Goal: Task Accomplishment & Management: Use online tool/utility

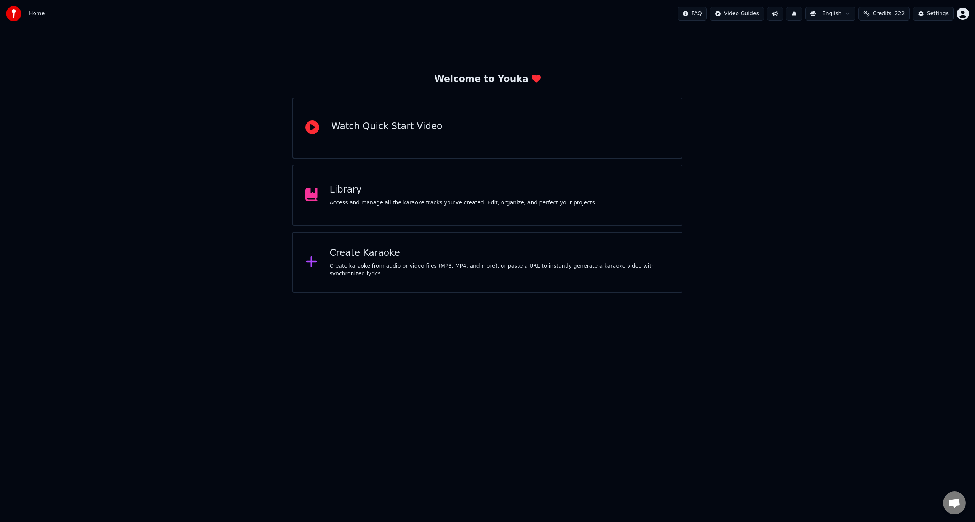
click at [455, 271] on div "Create karaoke from audio or video files (MP3, MP4, and more), or paste a URL t…" at bounding box center [500, 269] width 340 height 15
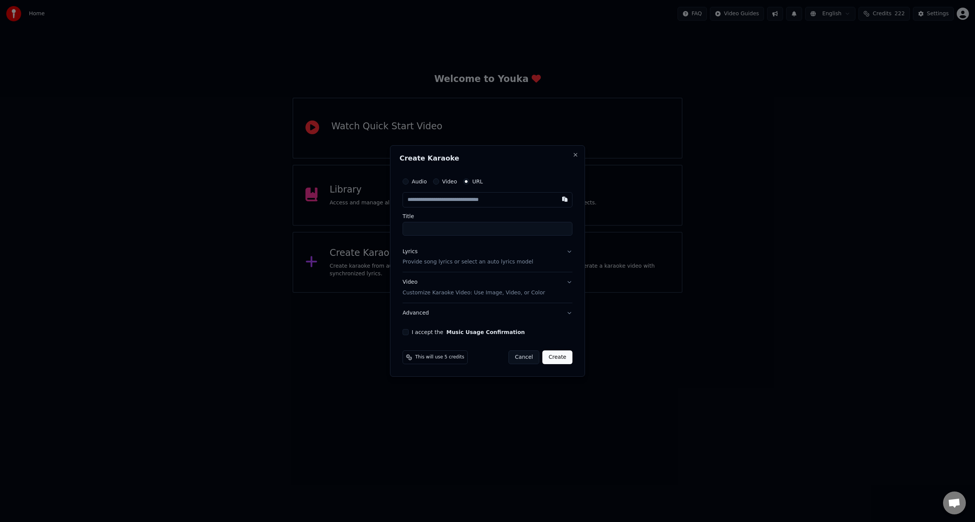
click at [450, 200] on input "text" at bounding box center [488, 199] width 170 height 15
type input "**********"
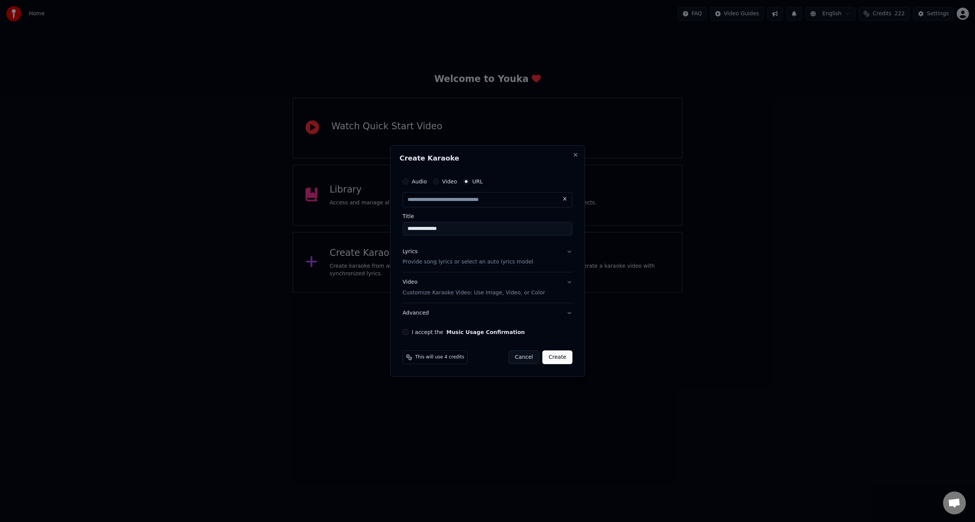
scroll to position [0, 0]
click at [568, 253] on button "Lyrics Provide song lyrics or select an auto lyrics model" at bounding box center [488, 257] width 170 height 30
type input "**********"
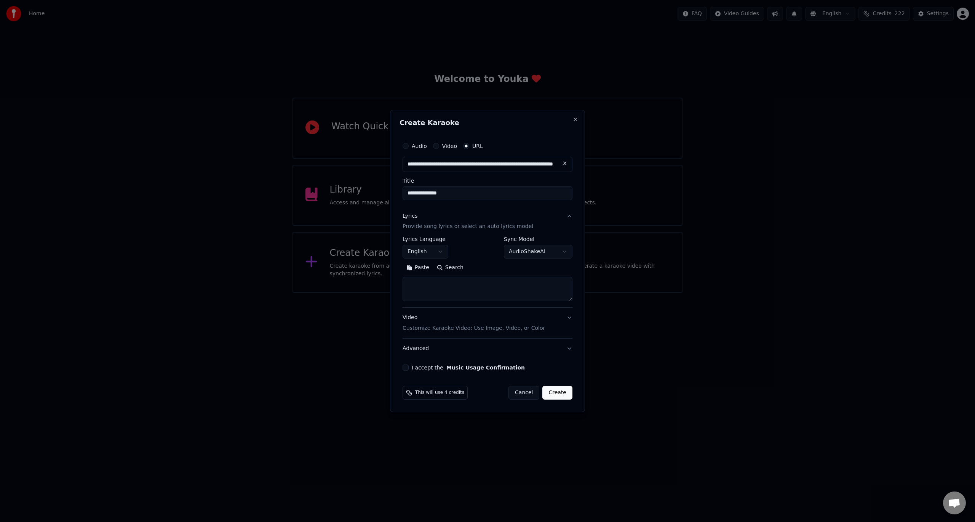
click at [459, 269] on button "Search" at bounding box center [450, 268] width 34 height 12
type textarea "**********"
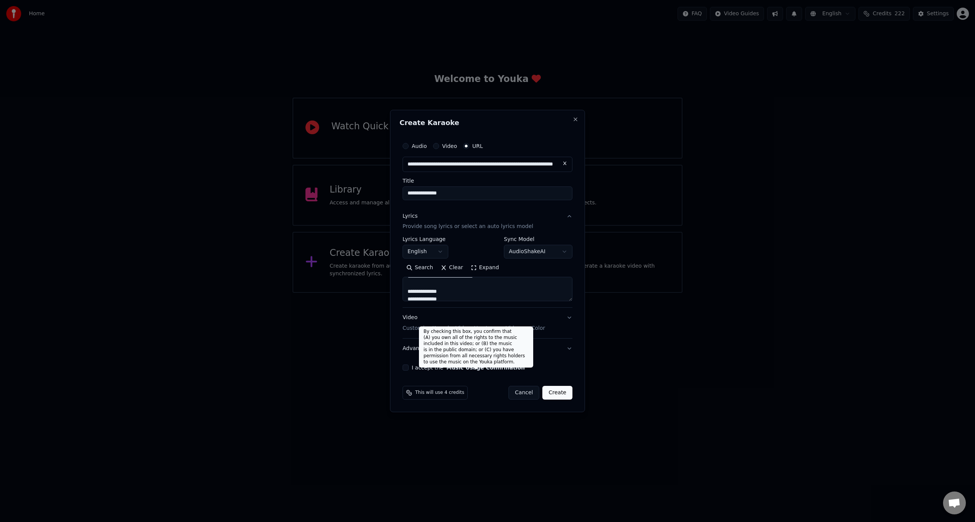
drag, startPoint x: 483, startPoint y: 367, endPoint x: 493, endPoint y: 368, distance: 9.9
click at [483, 366] on button "Music Usage Confirmation" at bounding box center [485, 367] width 78 height 5
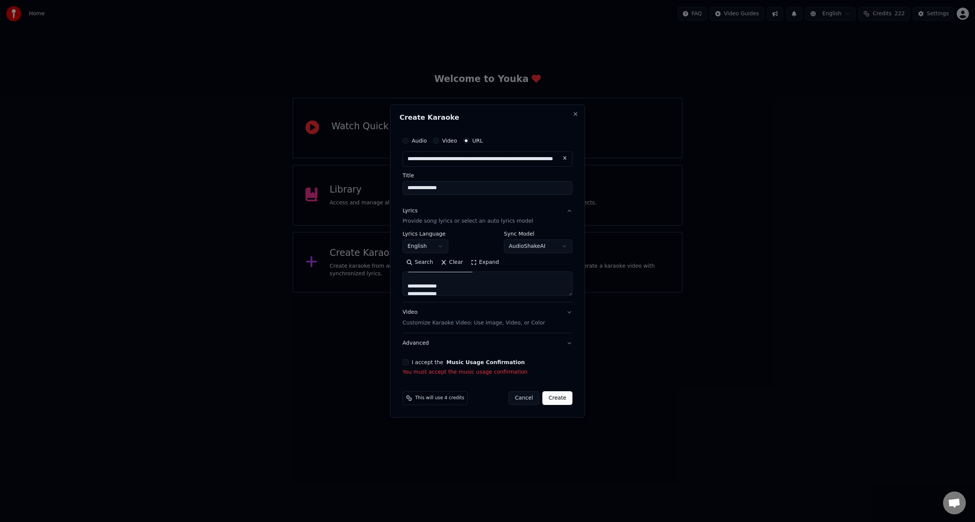
click at [405, 363] on button "I accept the Music Usage Confirmation" at bounding box center [406, 362] width 6 height 6
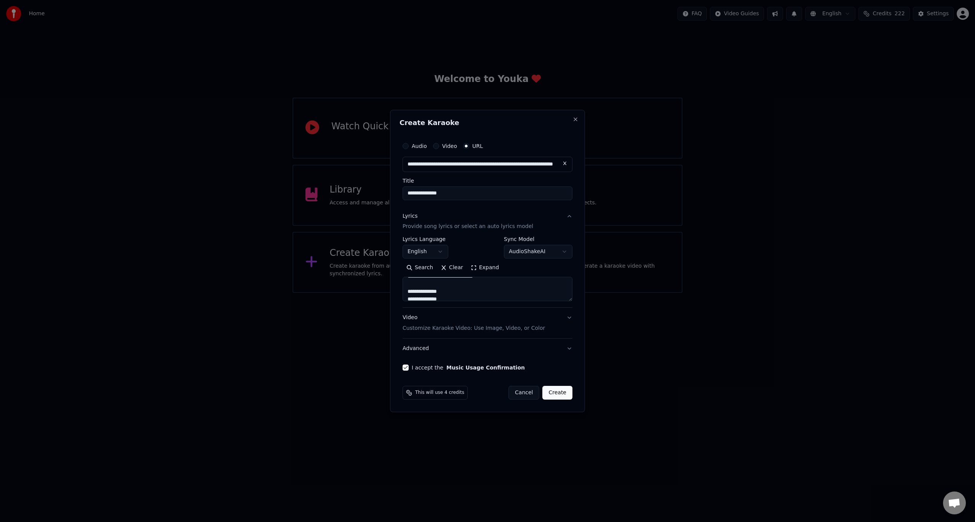
click at [563, 397] on button "Create" at bounding box center [558, 393] width 30 height 14
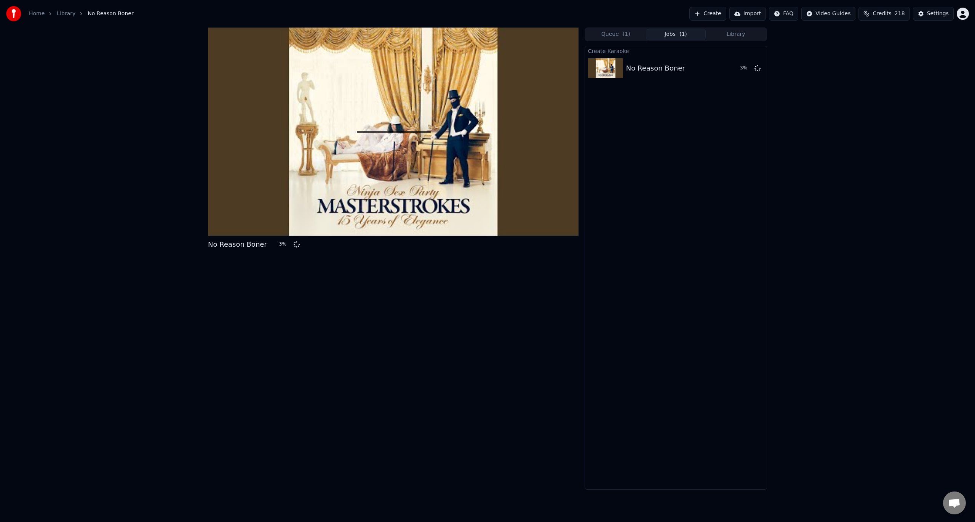
click at [341, 443] on div "No Reason Boner 3 %" at bounding box center [393, 258] width 371 height 462
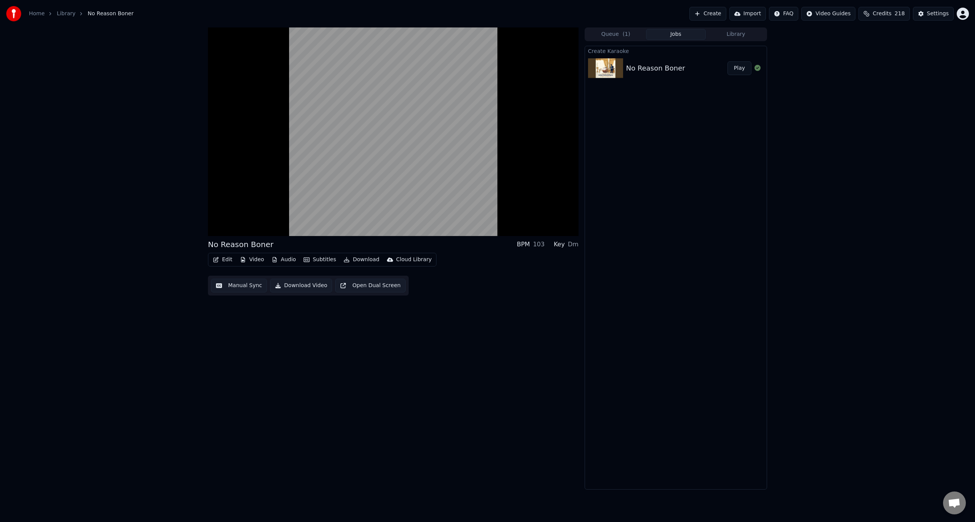
click at [290, 258] on button "Audio" at bounding box center [284, 259] width 30 height 11
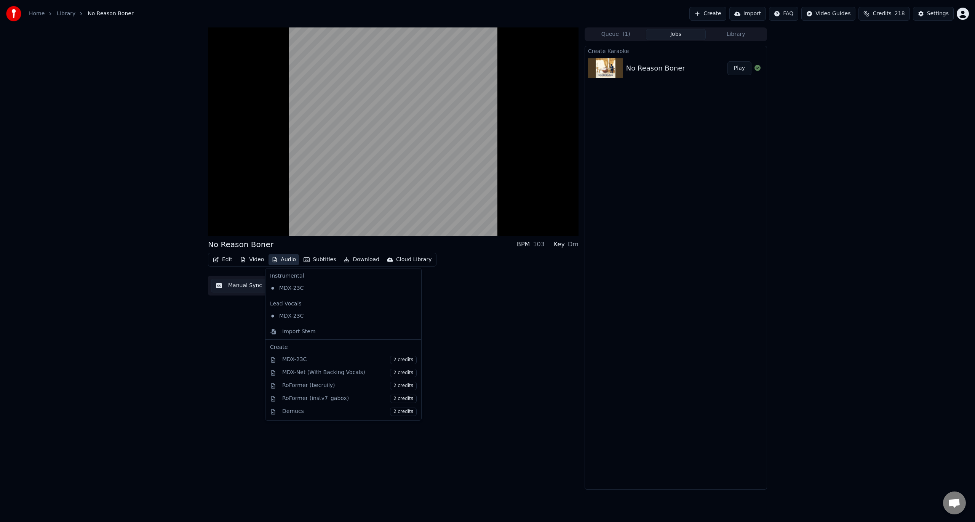
click at [290, 259] on button "Audio" at bounding box center [284, 259] width 30 height 11
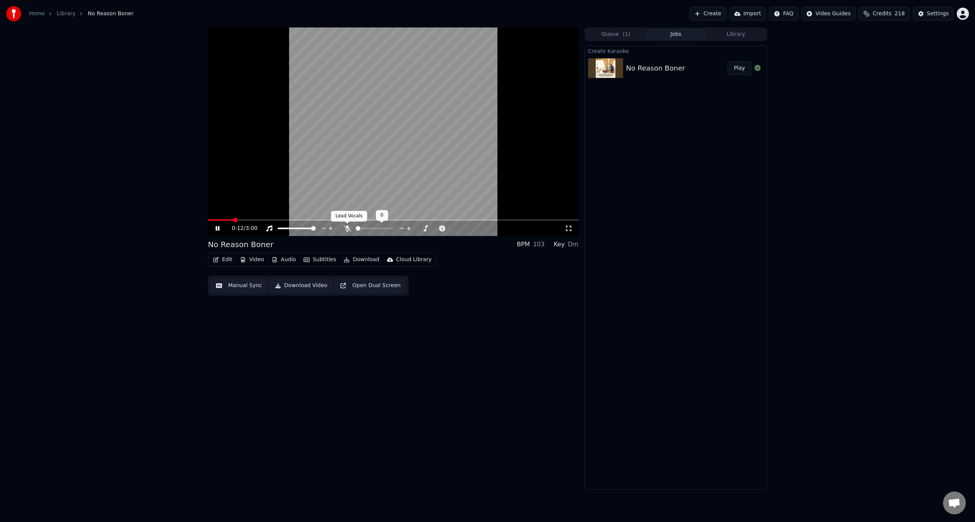
click at [349, 227] on icon at bounding box center [348, 228] width 8 height 6
click at [401, 149] on video at bounding box center [393, 131] width 371 height 208
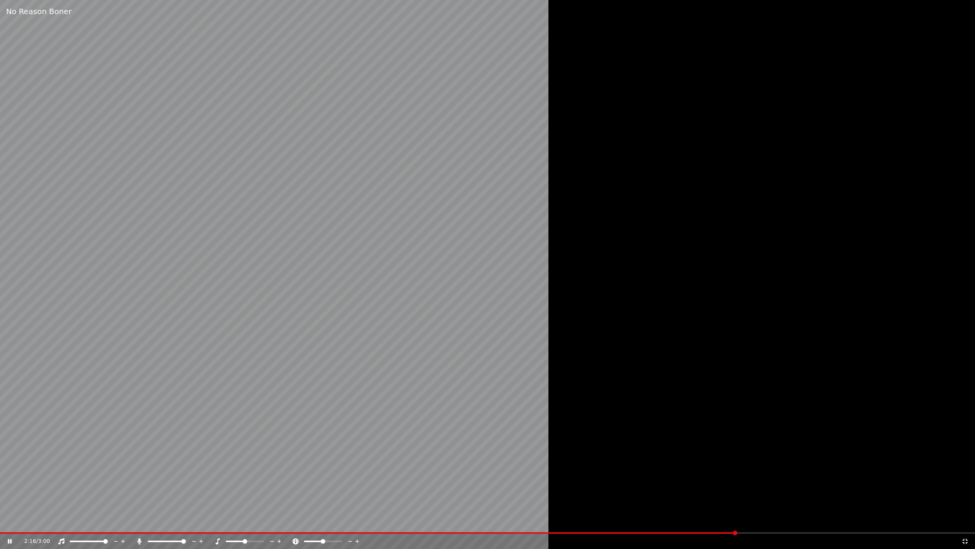
click at [401, 158] on video at bounding box center [487, 274] width 975 height 549
click at [400, 158] on video at bounding box center [487, 274] width 975 height 549
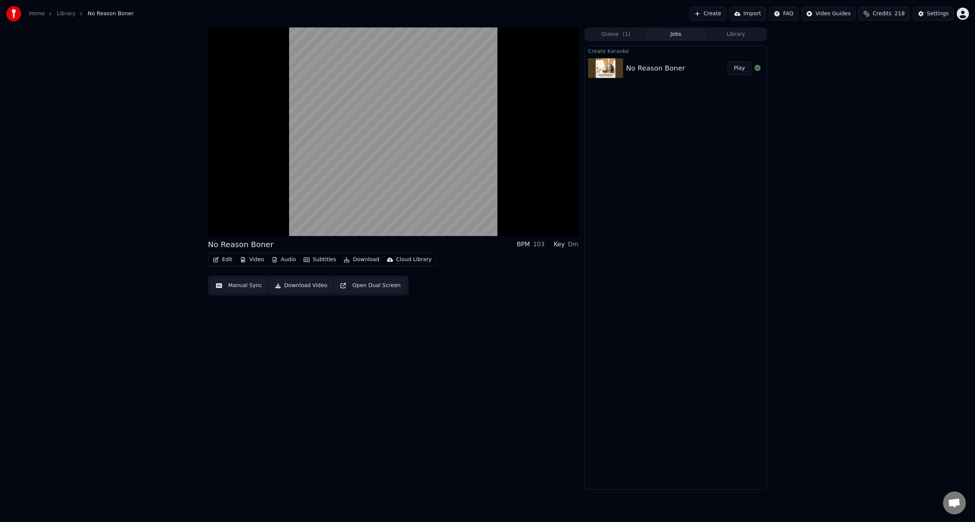
click at [377, 139] on video at bounding box center [393, 131] width 371 height 208
click at [346, 229] on icon at bounding box center [347, 228] width 4 height 6
click at [314, 283] on button "Download Video" at bounding box center [301, 285] width 62 height 14
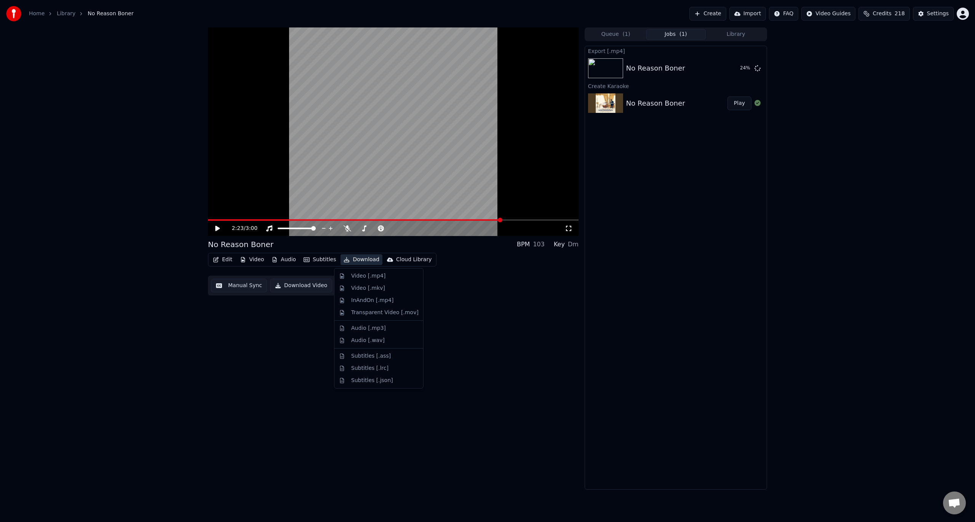
click at [357, 260] on button "Download" at bounding box center [362, 259] width 42 height 11
click at [361, 274] on div "Video [.mp4]" at bounding box center [368, 276] width 34 height 8
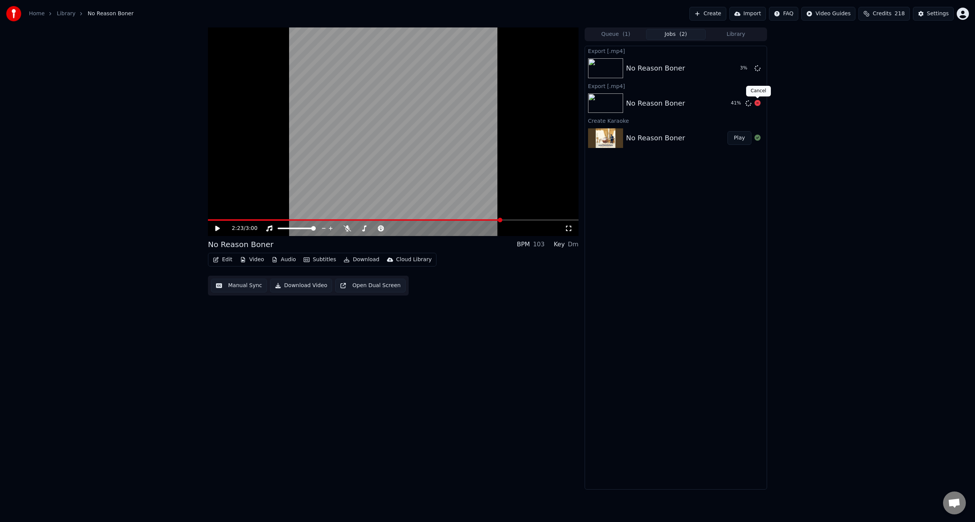
click at [760, 104] on icon at bounding box center [758, 103] width 6 height 6
